Goal: Navigation & Orientation: Find specific page/section

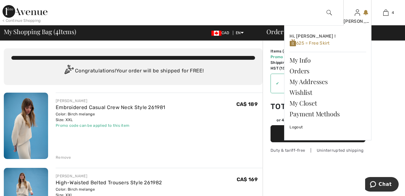
click at [358, 15] on img at bounding box center [356, 13] width 5 height 8
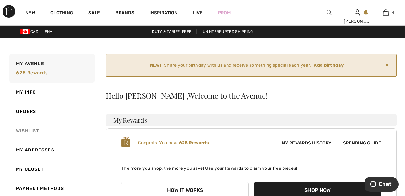
click at [29, 133] on link "Wishlist" at bounding box center [51, 130] width 87 height 19
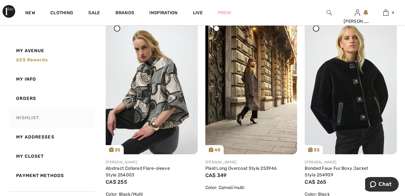
scroll to position [525, 0]
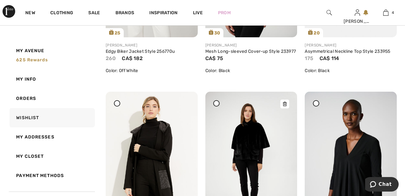
click at [256, 139] on img at bounding box center [251, 161] width 92 height 138
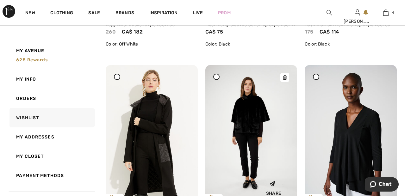
scroll to position [1260, 0]
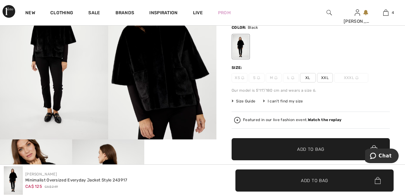
scroll to position [72, 0]
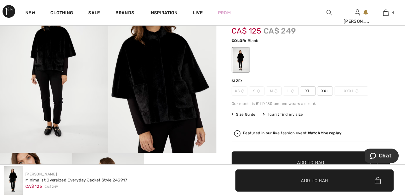
click at [325, 133] on strong "Watch the replay" at bounding box center [325, 133] width 34 height 4
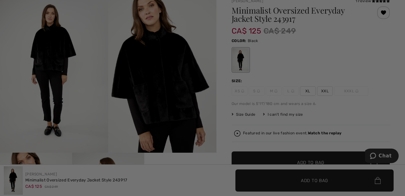
scroll to position [0, 0]
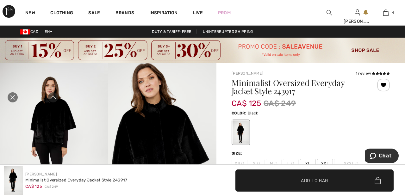
click at [11, 100] on icon "Close live curation" at bounding box center [13, 98] width 8 height 8
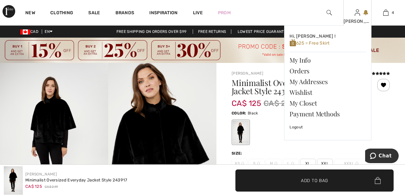
click at [360, 15] on img at bounding box center [356, 13] width 5 height 8
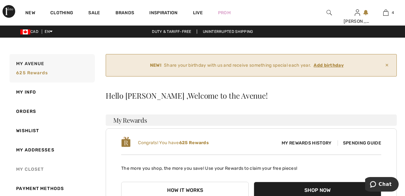
click at [38, 170] on link "My Closet" at bounding box center [51, 169] width 87 height 19
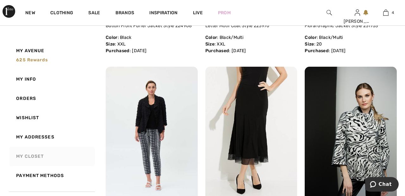
scroll to position [1464, 0]
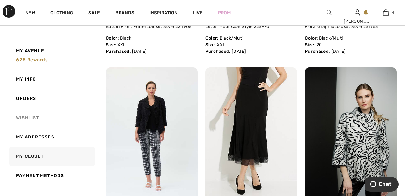
click at [38, 118] on link "Wishlist" at bounding box center [51, 117] width 87 height 19
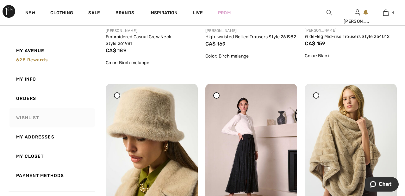
scroll to position [262, 0]
